Goal: Task Accomplishment & Management: Manage account settings

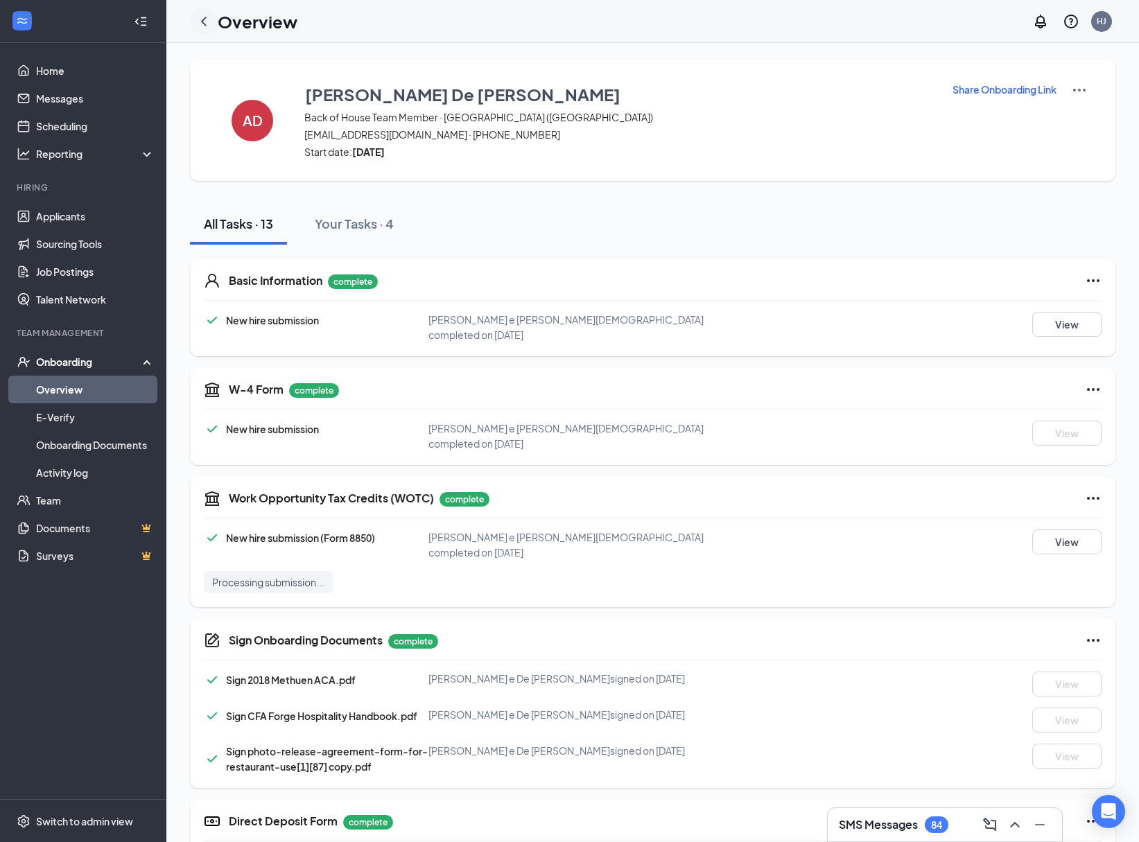
click at [202, 21] on icon "ChevronLeft" at bounding box center [204, 21] width 6 height 9
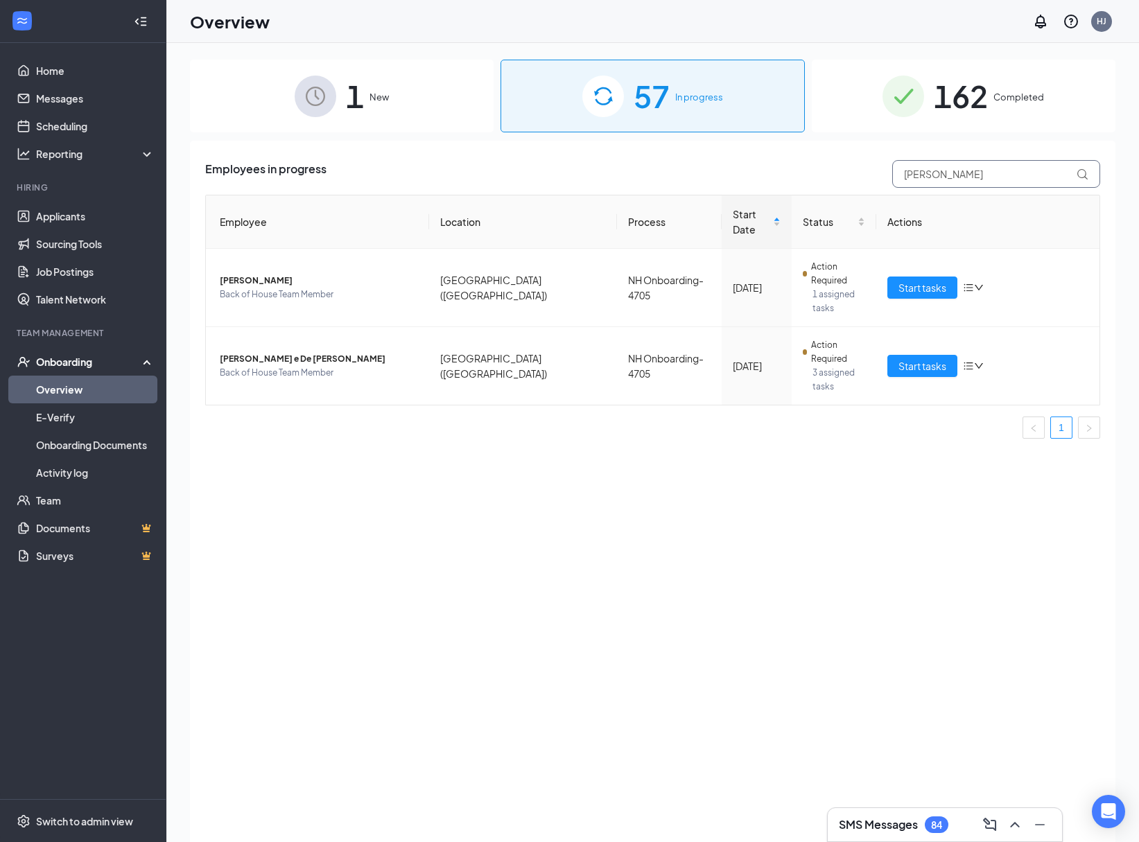
drag, startPoint x: 1006, startPoint y: 180, endPoint x: 897, endPoint y: 176, distance: 108.2
click at [897, 176] on input "[PERSON_NAME]" at bounding box center [996, 174] width 208 height 28
type input "[PERSON_NAME]"
click at [903, 358] on span "Start tasks" at bounding box center [922, 365] width 48 height 15
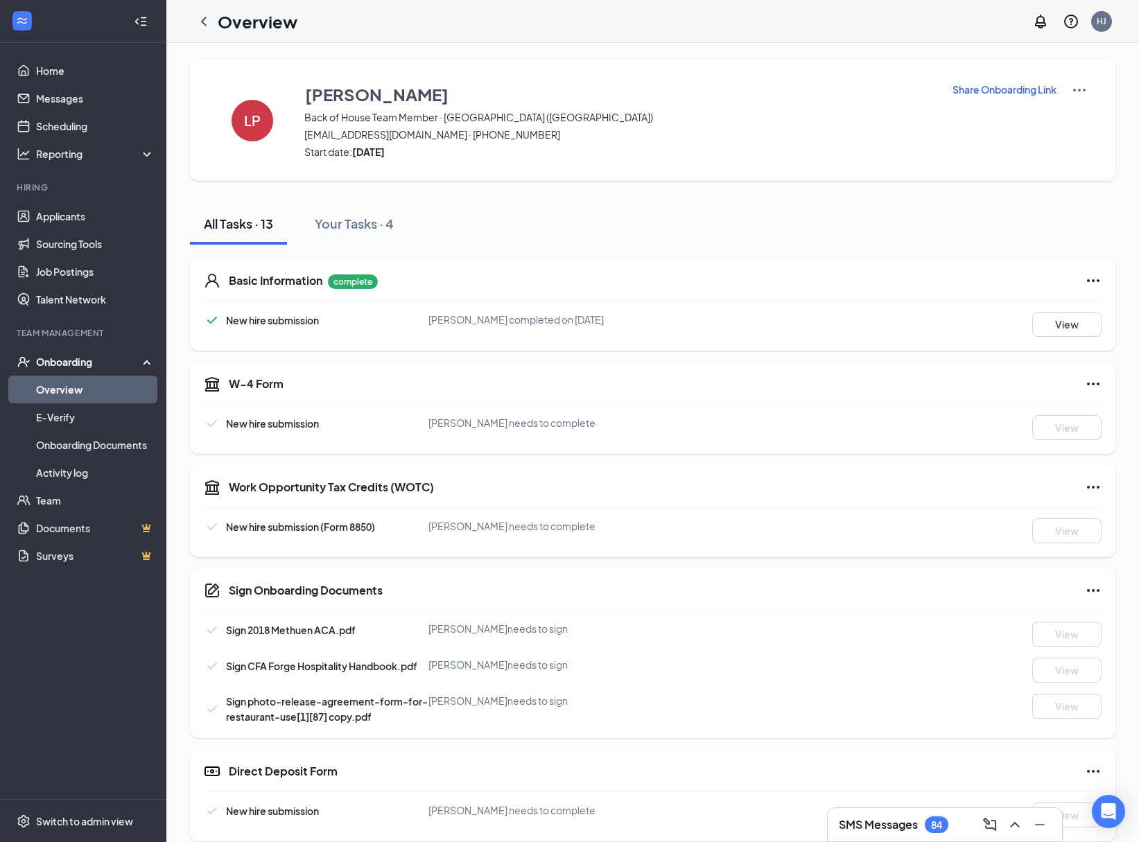
click at [1015, 91] on p "Share Onboarding Link" at bounding box center [1004, 89] width 104 height 14
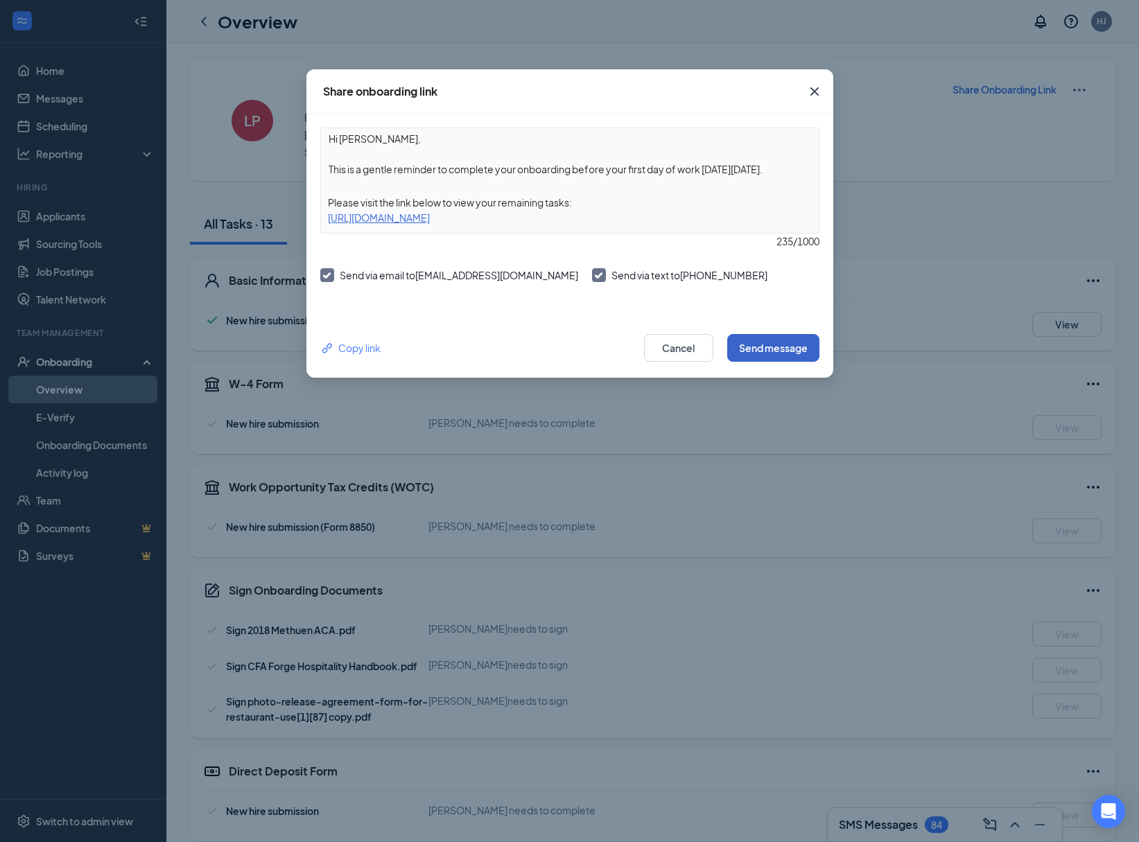
click at [759, 350] on button "Send message" at bounding box center [773, 348] width 92 height 28
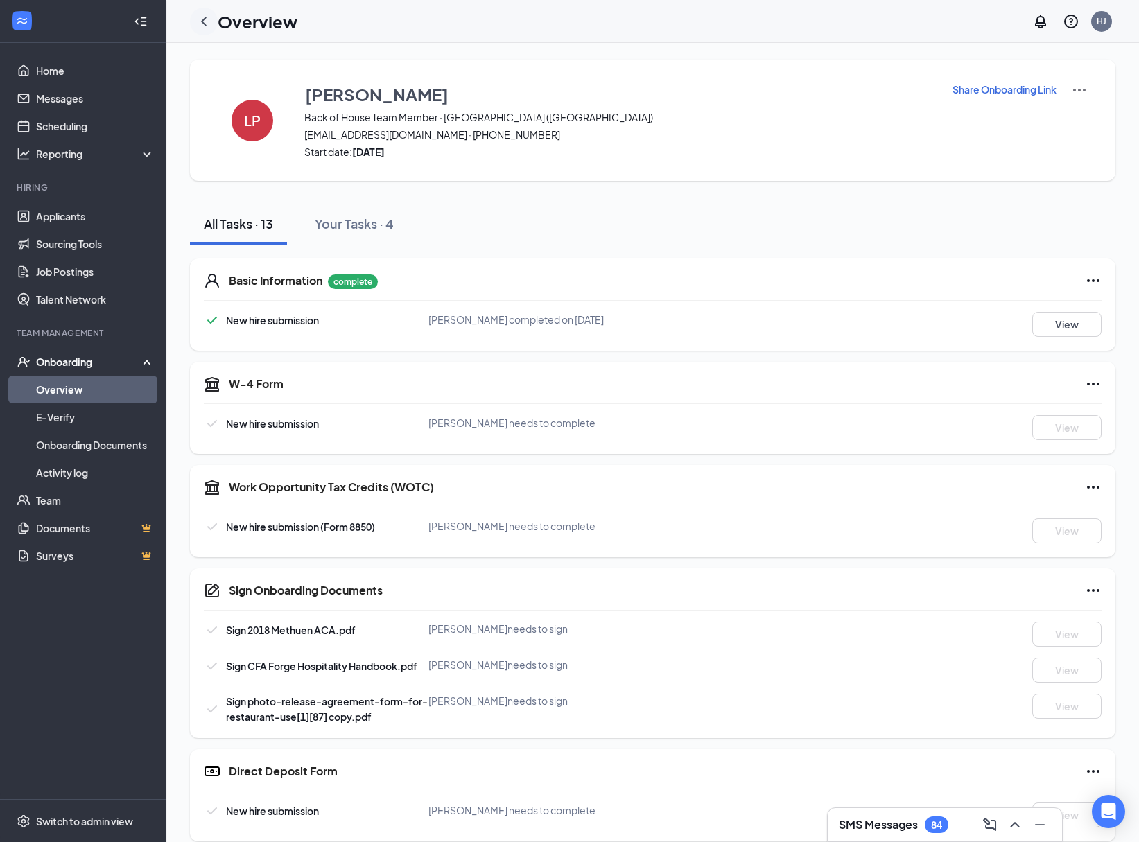
click at [204, 21] on icon "ChevronLeft" at bounding box center [203, 21] width 17 height 17
click at [218, 21] on h1 "Overview" at bounding box center [258, 22] width 80 height 24
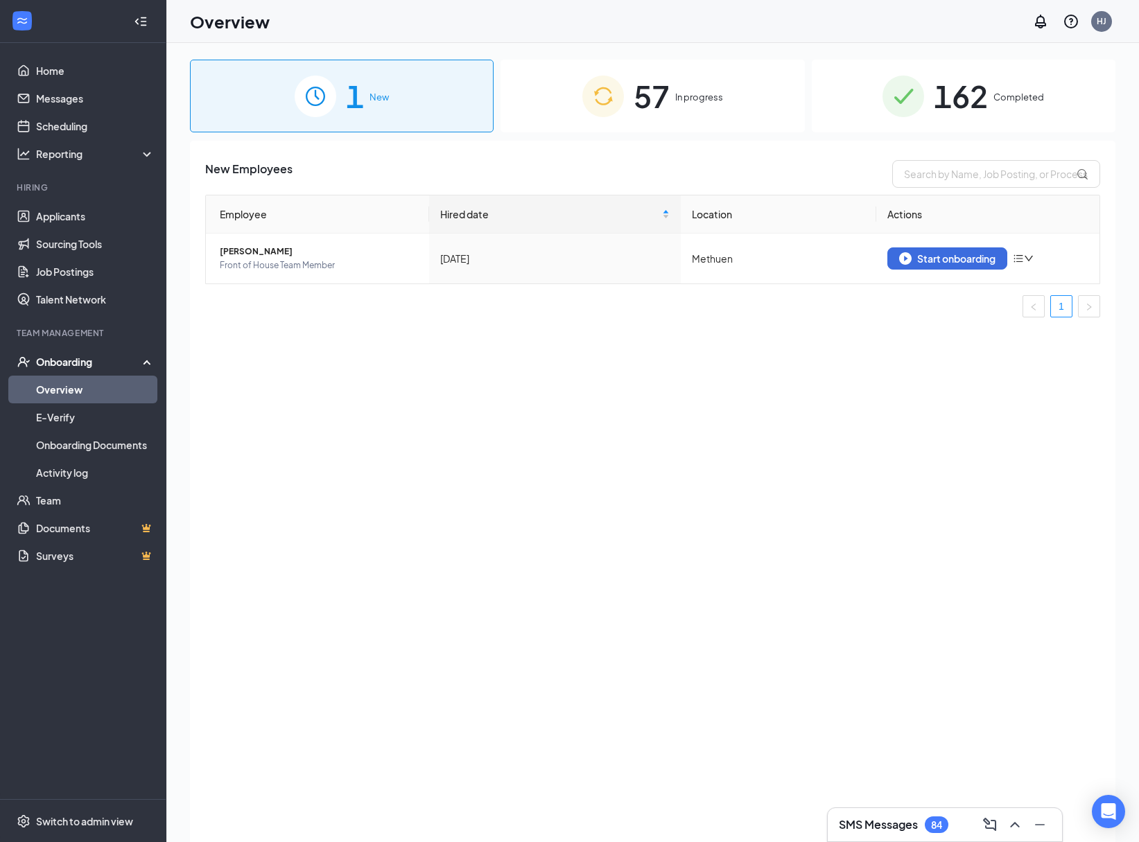
click at [681, 91] on span "In progress" at bounding box center [699, 97] width 48 height 14
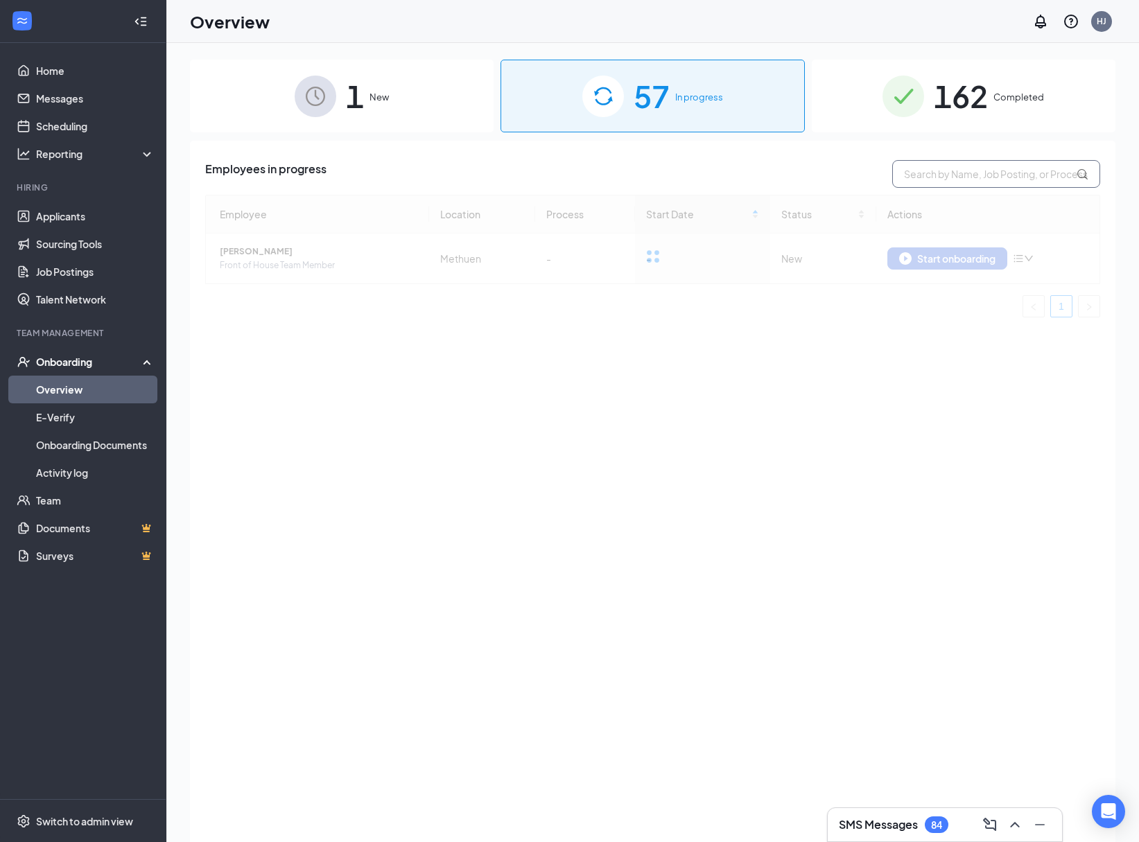
click at [920, 172] on input "text" at bounding box center [996, 174] width 208 height 28
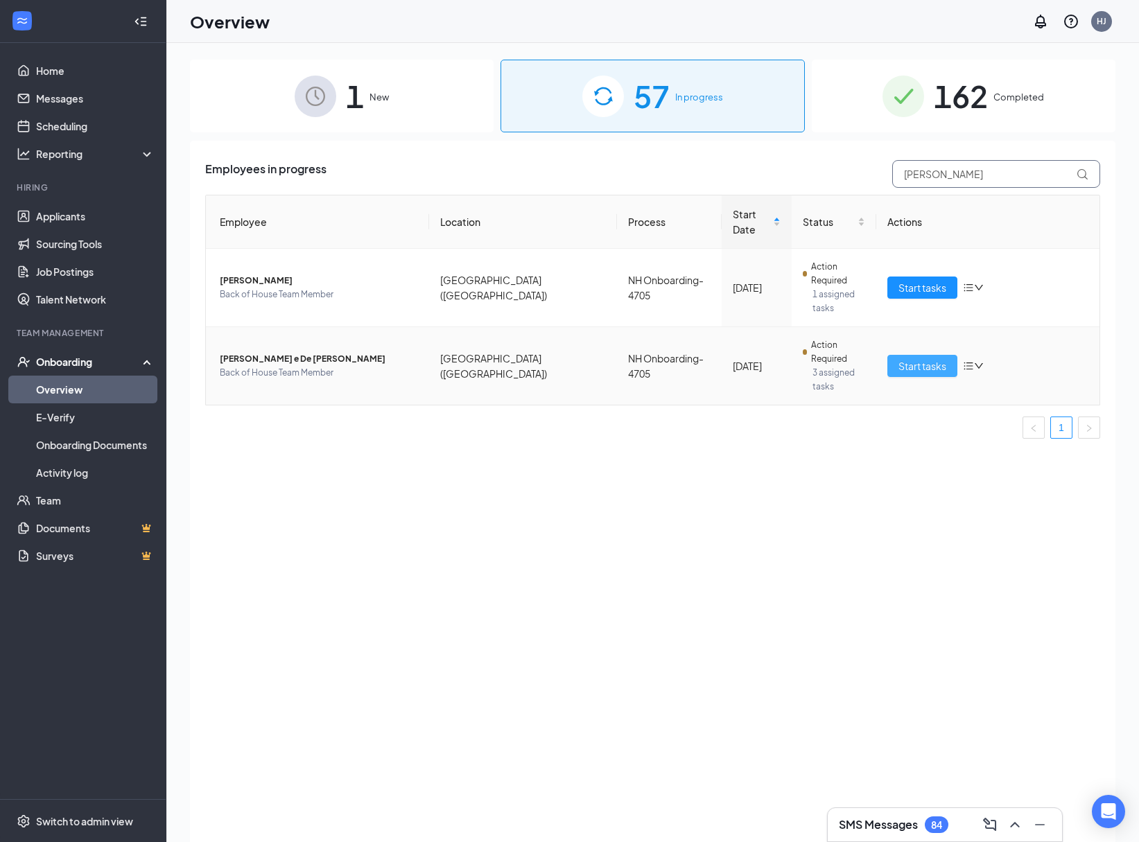
type input "[PERSON_NAME]"
click at [913, 355] on button "Start tasks" at bounding box center [922, 366] width 70 height 22
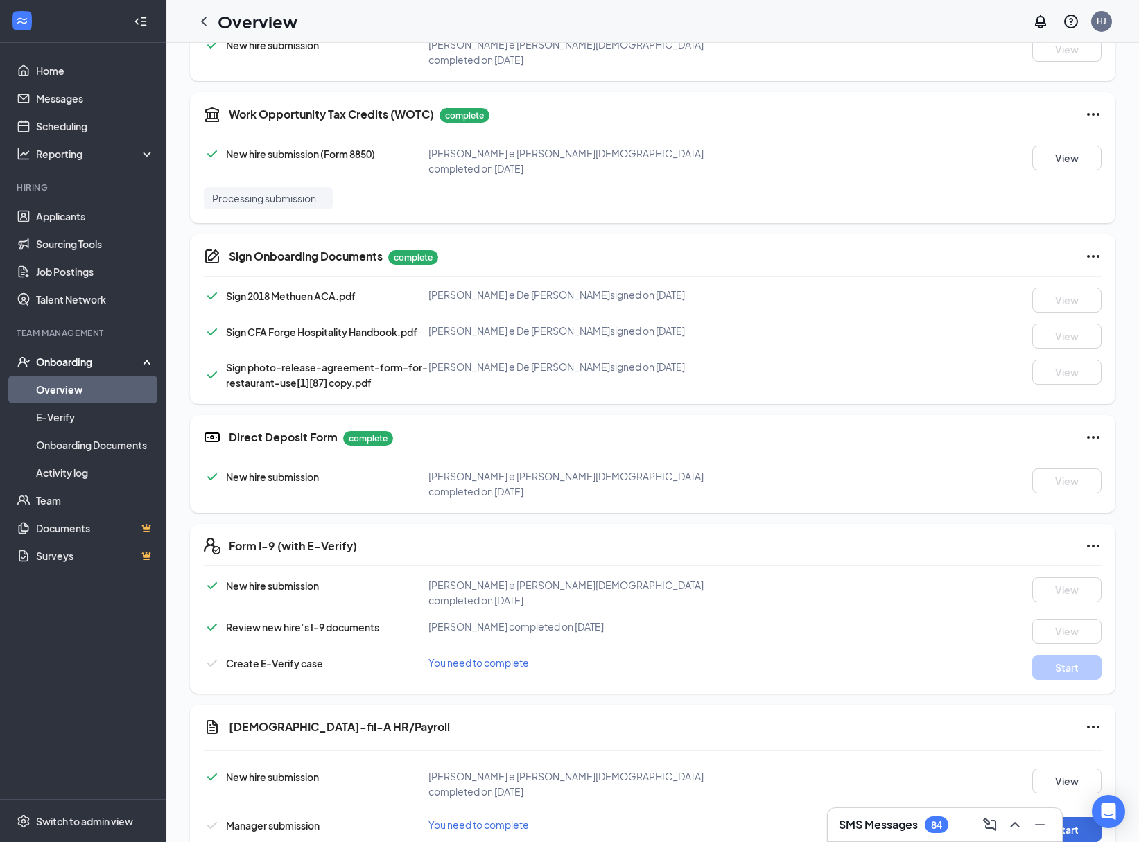
scroll to position [435, 0]
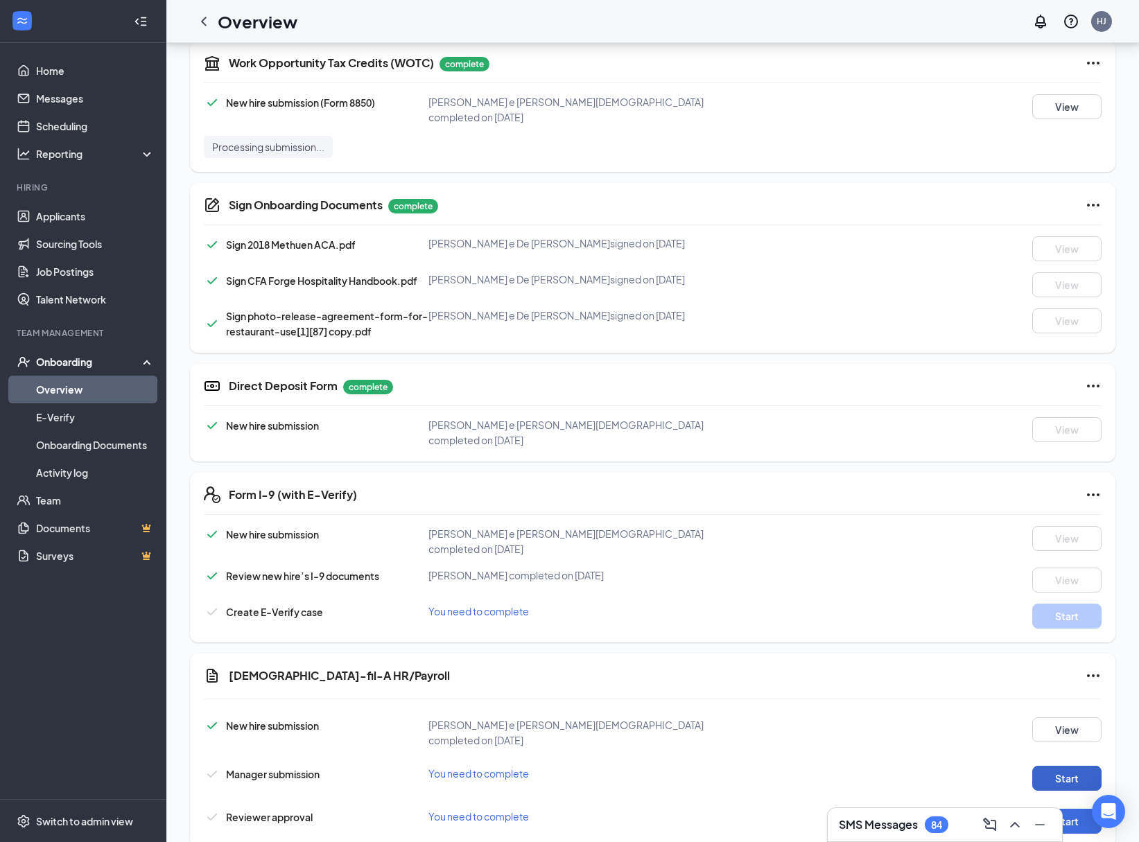
click at [1063, 766] on button "Start" at bounding box center [1066, 778] width 69 height 25
click at [1064, 809] on button "Start" at bounding box center [1066, 821] width 69 height 25
click at [482, 605] on span "You need to complete" at bounding box center [478, 611] width 100 height 12
click at [206, 23] on icon "ChevronLeft" at bounding box center [203, 21] width 17 height 17
